Goal: Entertainment & Leisure: Consume media (video, audio)

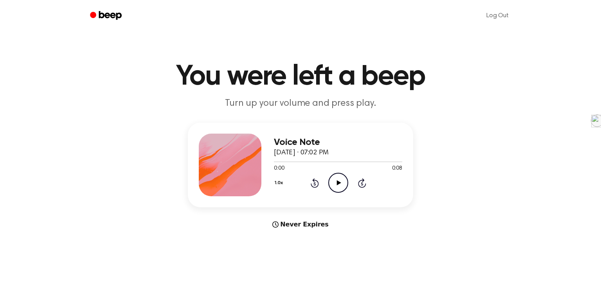
click at [341, 185] on icon "Play Audio" at bounding box center [338, 183] width 20 height 20
click at [338, 181] on icon at bounding box center [339, 182] width 4 height 5
